Goal: Task Accomplishment & Management: Complete application form

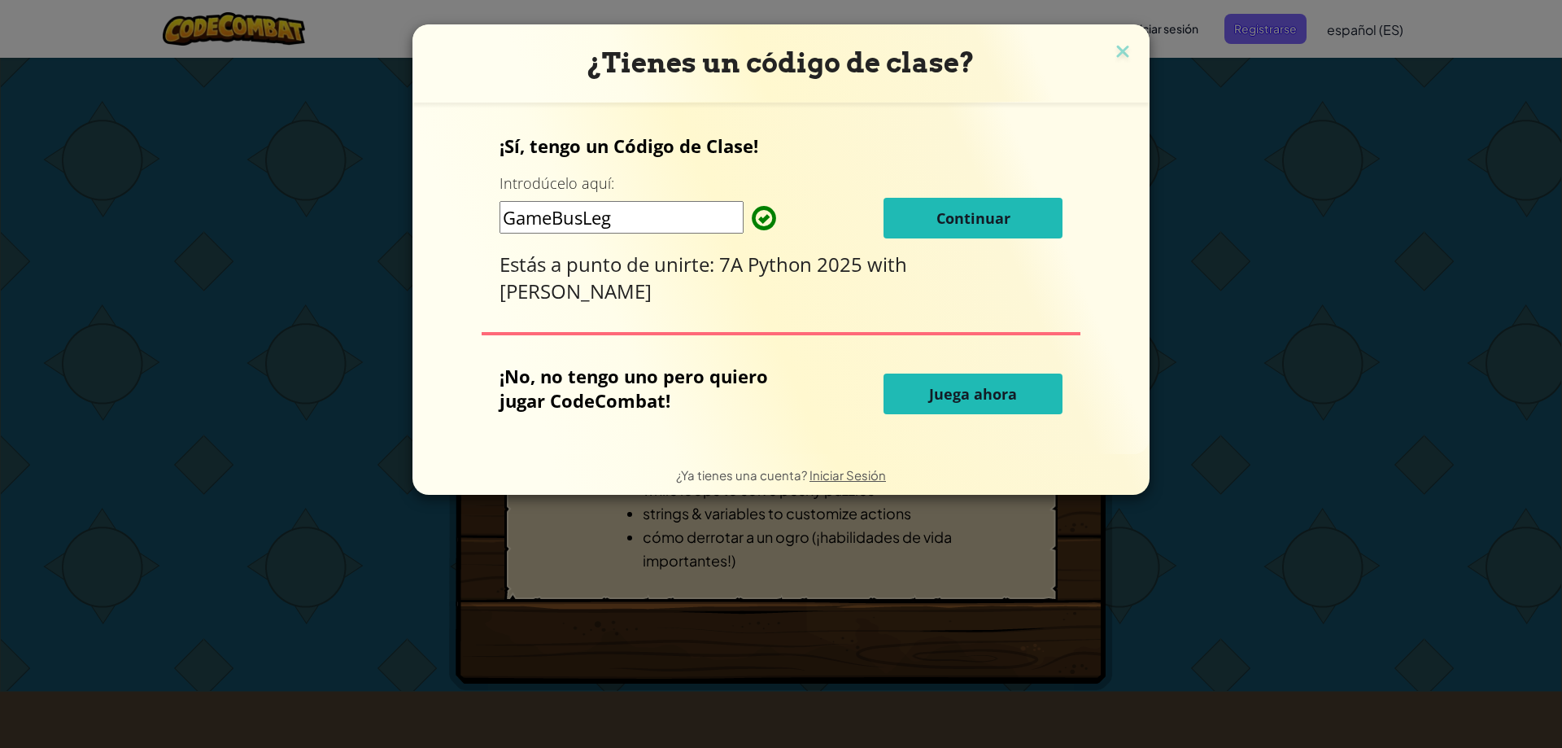
click at [683, 228] on input "GameBusLeg" at bounding box center [622, 217] width 244 height 33
drag, startPoint x: 904, startPoint y: 203, endPoint x: 912, endPoint y: 205, distance: 8.5
click at [912, 205] on button "Continuar" at bounding box center [973, 218] width 179 height 41
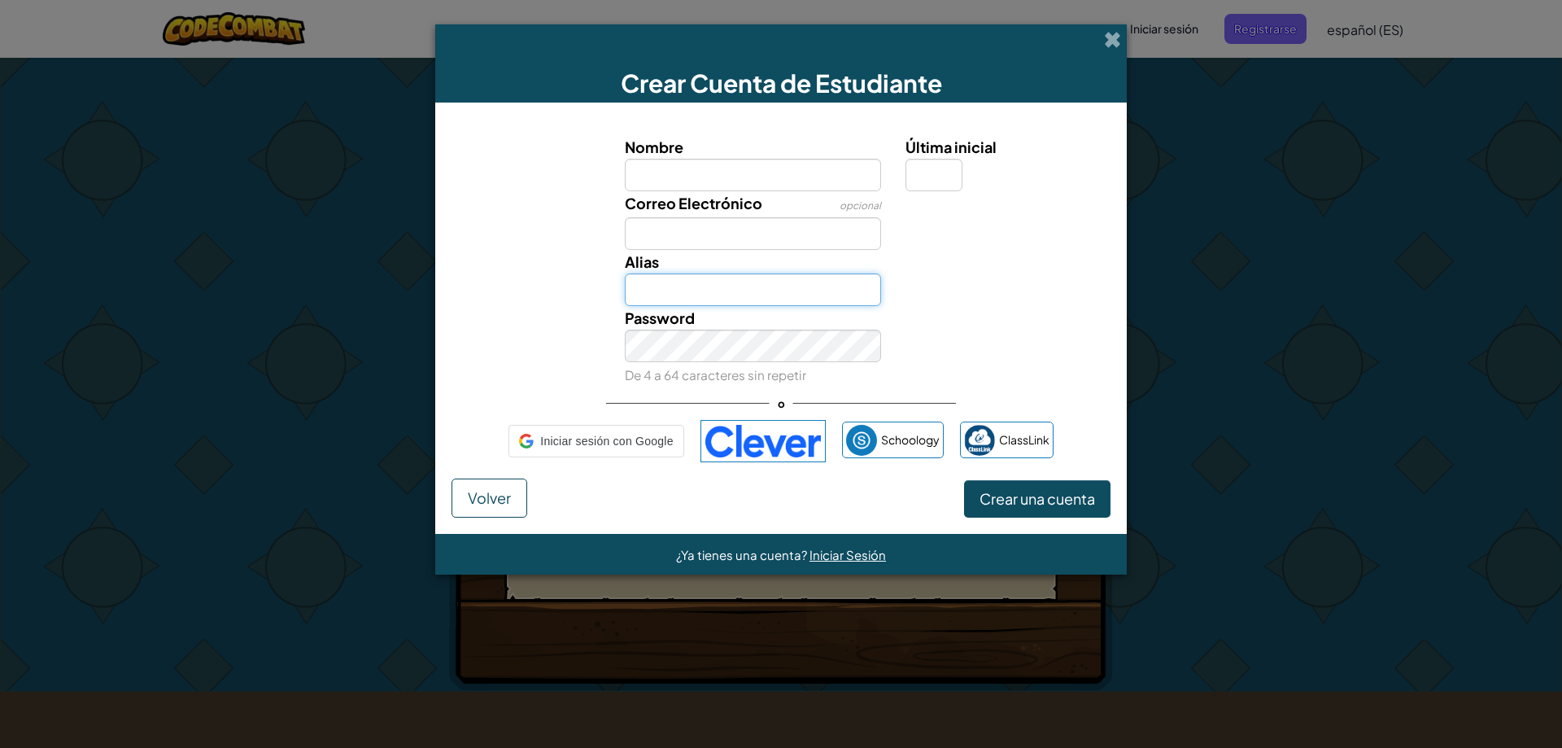
type input "AldairR"
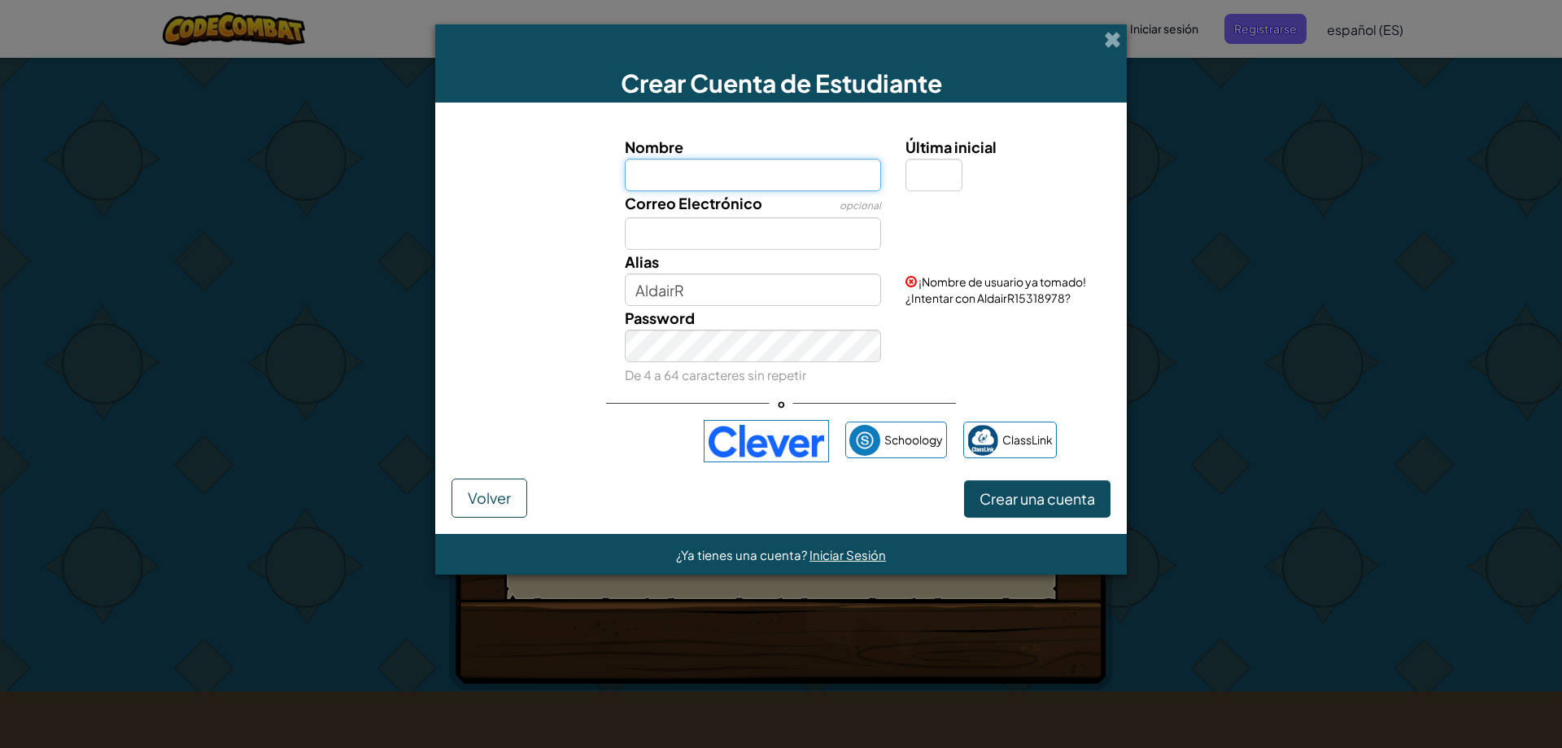
click at [727, 178] on input "Nombre" at bounding box center [753, 175] width 257 height 33
type input "aldair"
type input "Aldair"
click at [728, 225] on input "Correo Electrónico" at bounding box center [753, 233] width 257 height 33
type input "[EMAIL_ADDRESS][PERSON_NAME][PERSON_NAME][DOMAIN_NAME]"
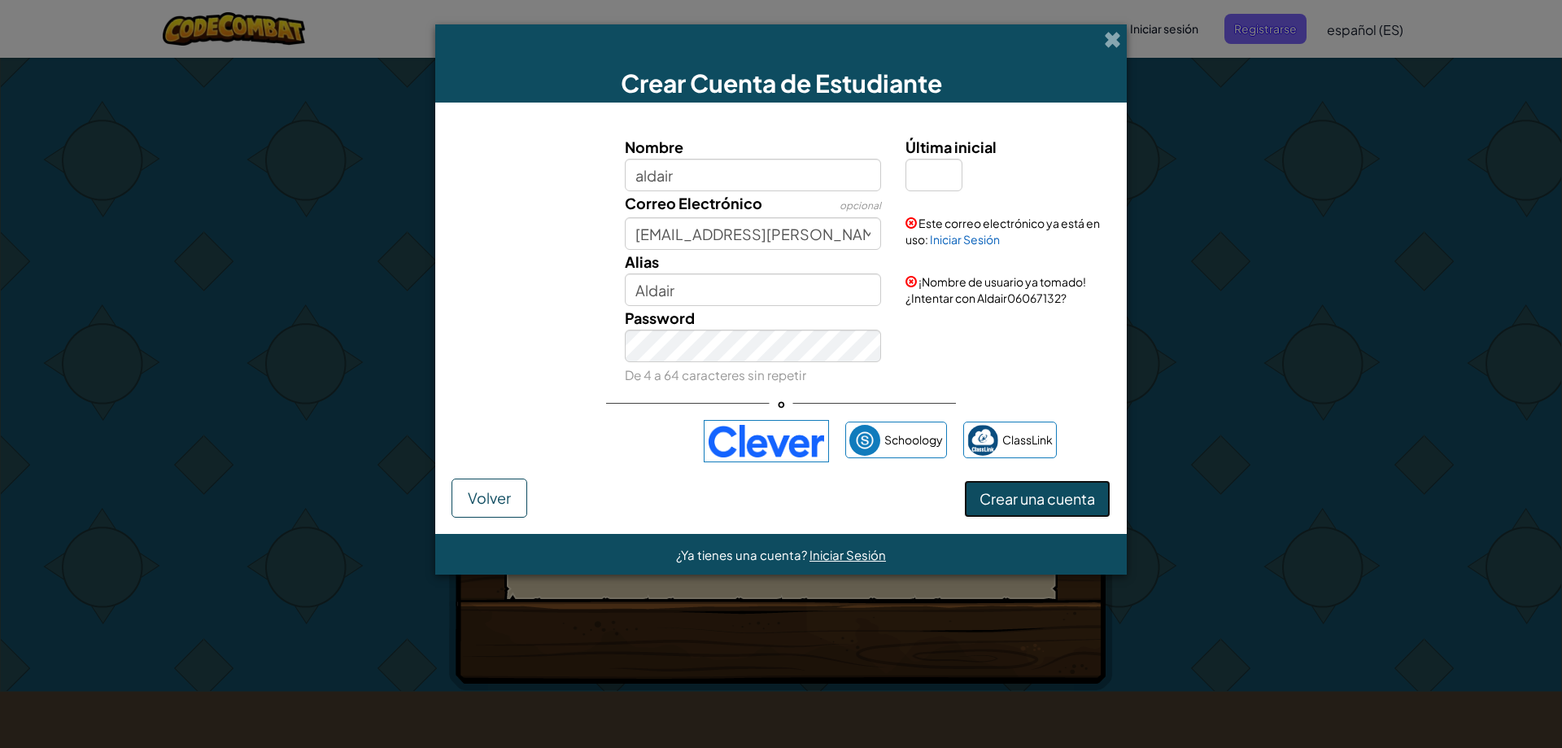
click at [1031, 496] on span "Crear una cuenta" at bounding box center [1038, 498] width 116 height 19
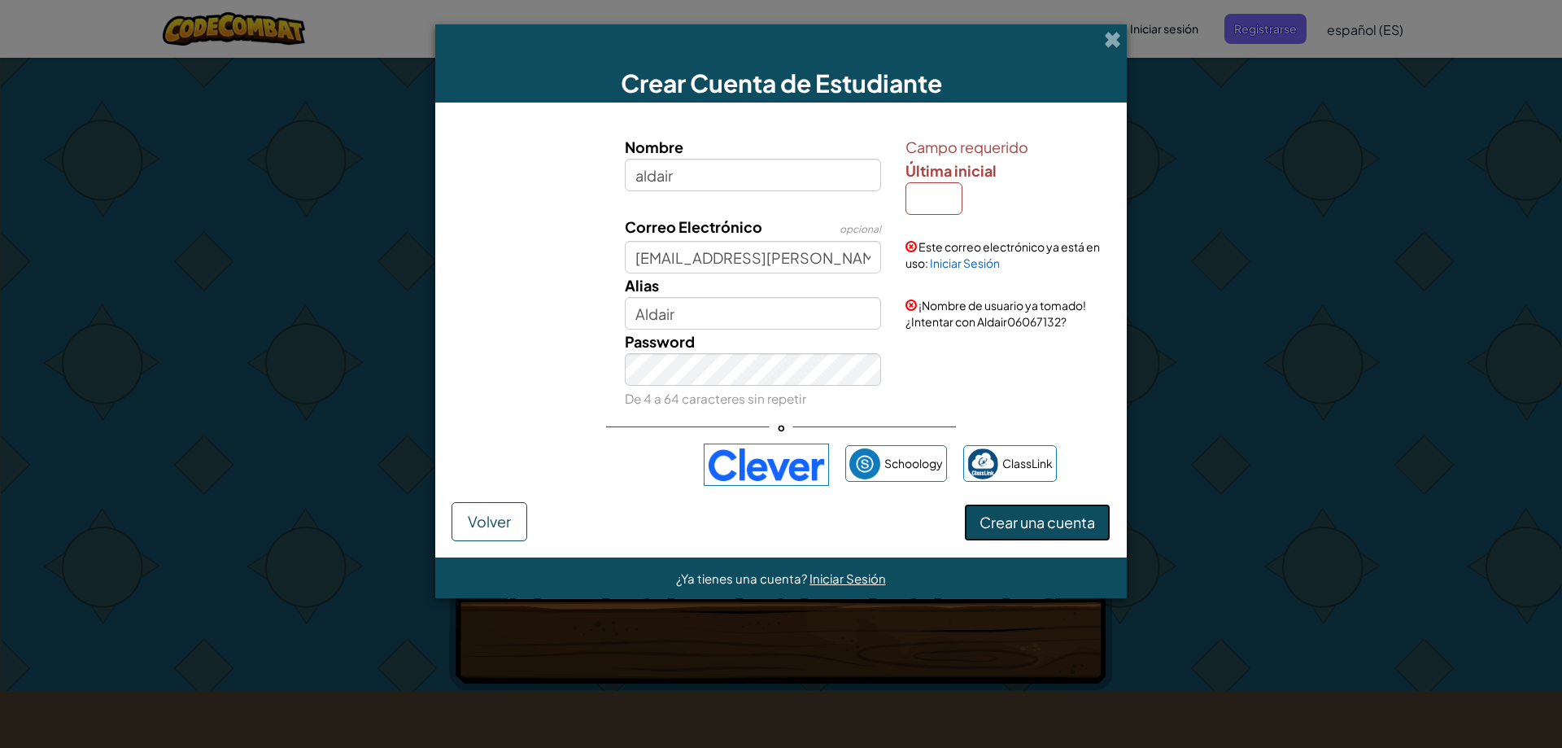
click at [1027, 518] on span "Crear una cuenta" at bounding box center [1038, 522] width 116 height 19
click at [1027, 523] on span "Crear una cuenta" at bounding box center [1038, 522] width 116 height 19
click at [930, 195] on input "Última inicial" at bounding box center [934, 198] width 57 height 33
type input "R"
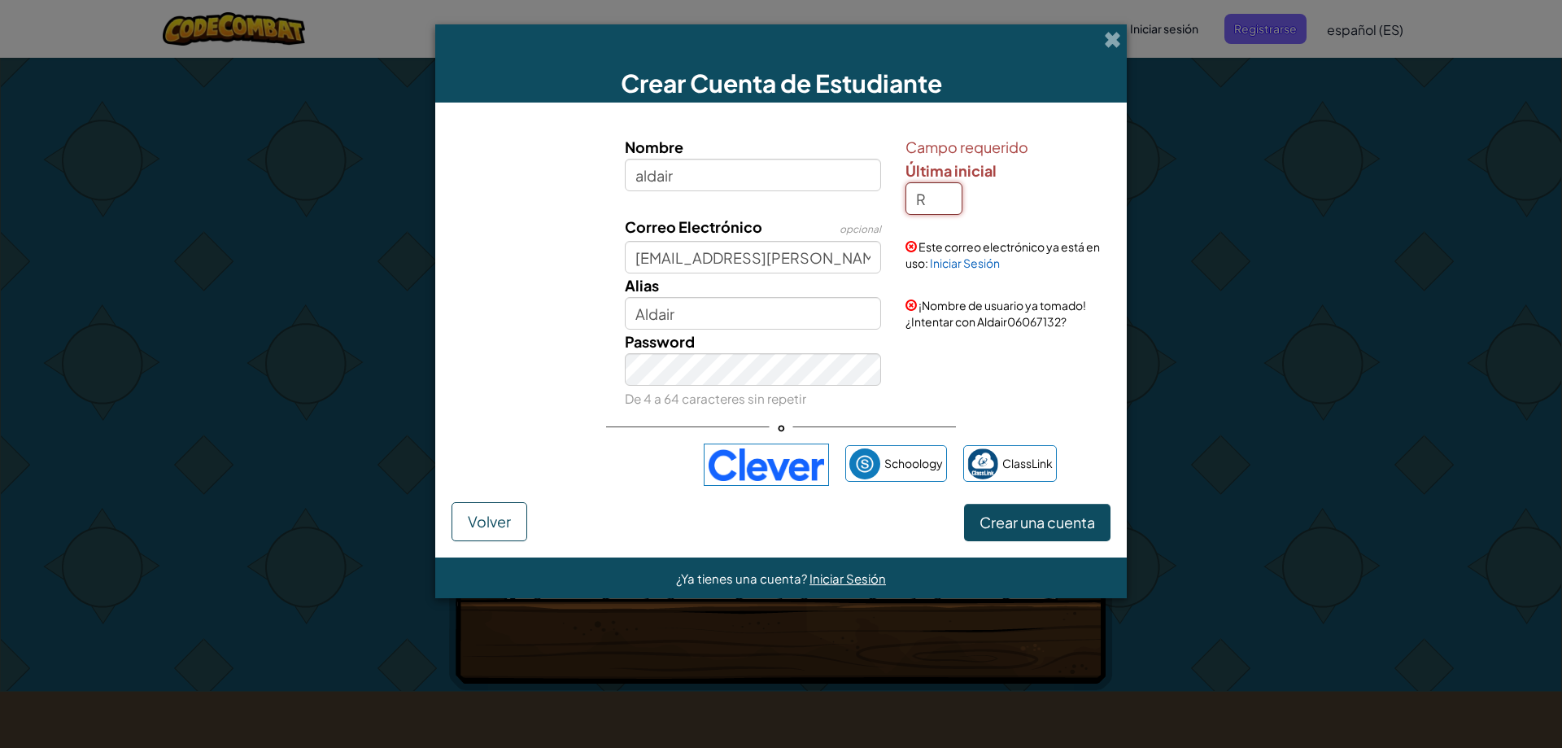
type input "AldairR"
click at [1038, 531] on span "Crear una cuenta" at bounding box center [1038, 522] width 116 height 19
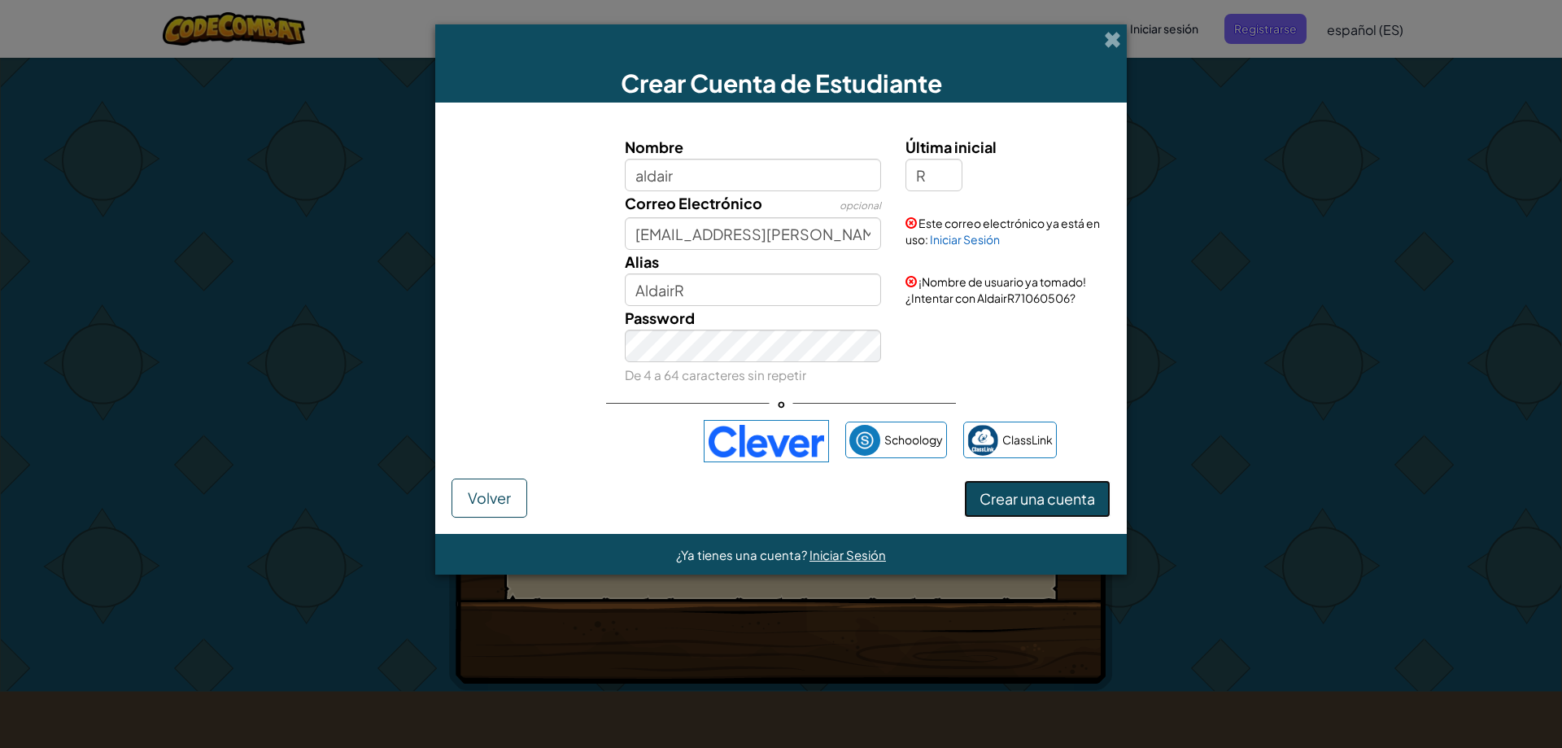
click at [1026, 505] on button "Crear una cuenta" at bounding box center [1037, 498] width 146 height 37
click at [963, 242] on link "Iniciar Sesión" at bounding box center [965, 239] width 70 height 15
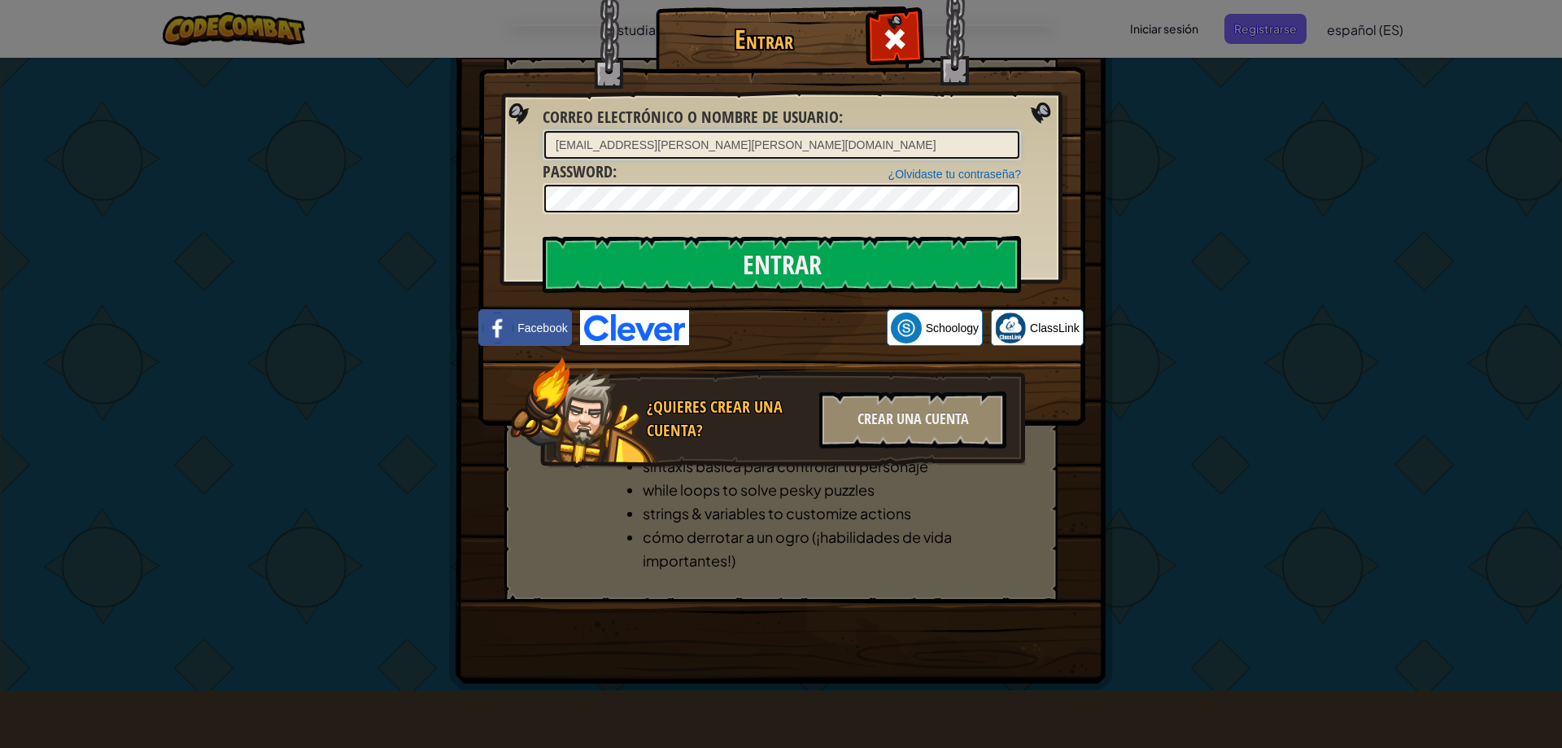
type input "AldairR"
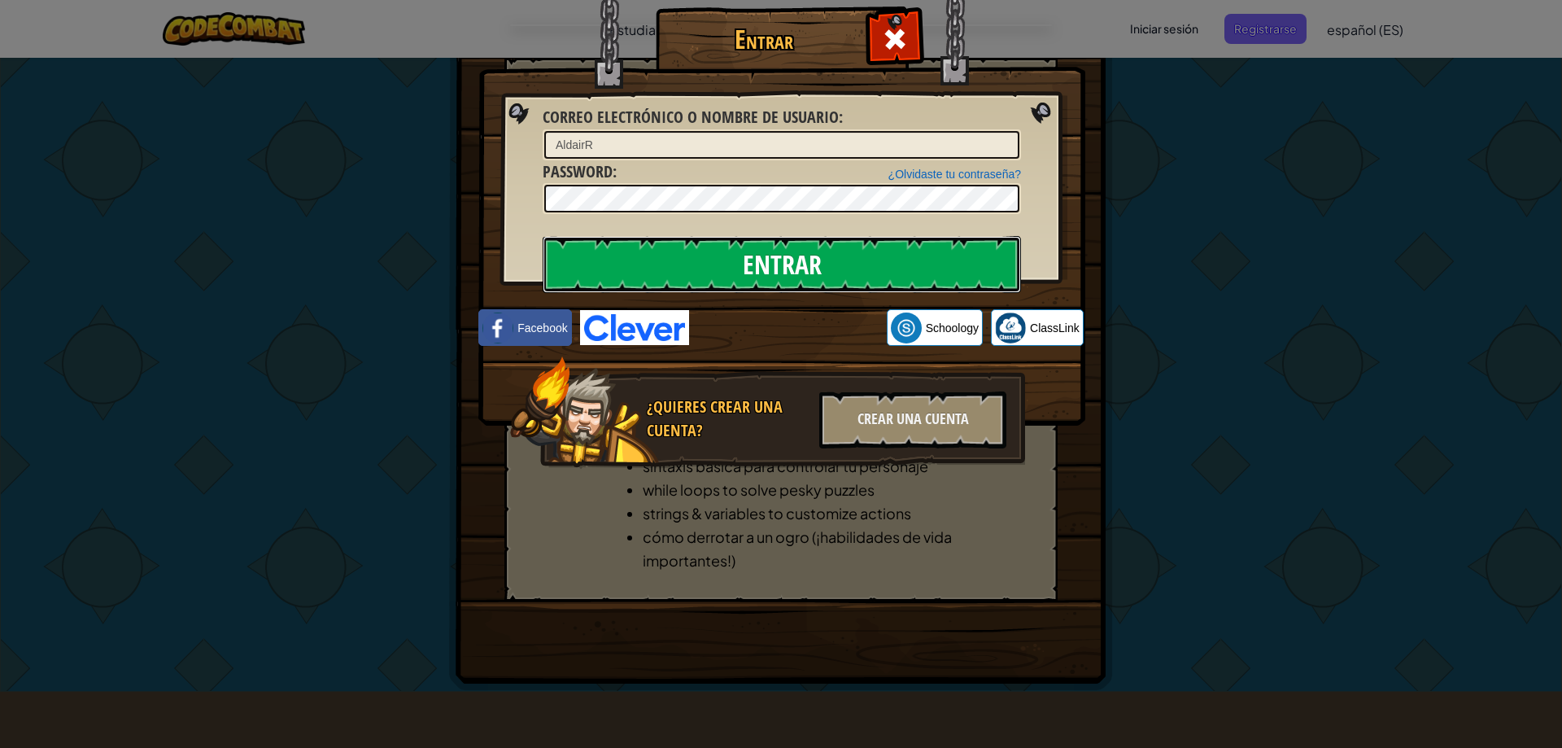
click at [911, 262] on input "Entrar" at bounding box center [782, 264] width 478 height 57
click at [833, 260] on input "Entrar" at bounding box center [782, 264] width 478 height 57
